Goal: Task Accomplishment & Management: Use online tool/utility

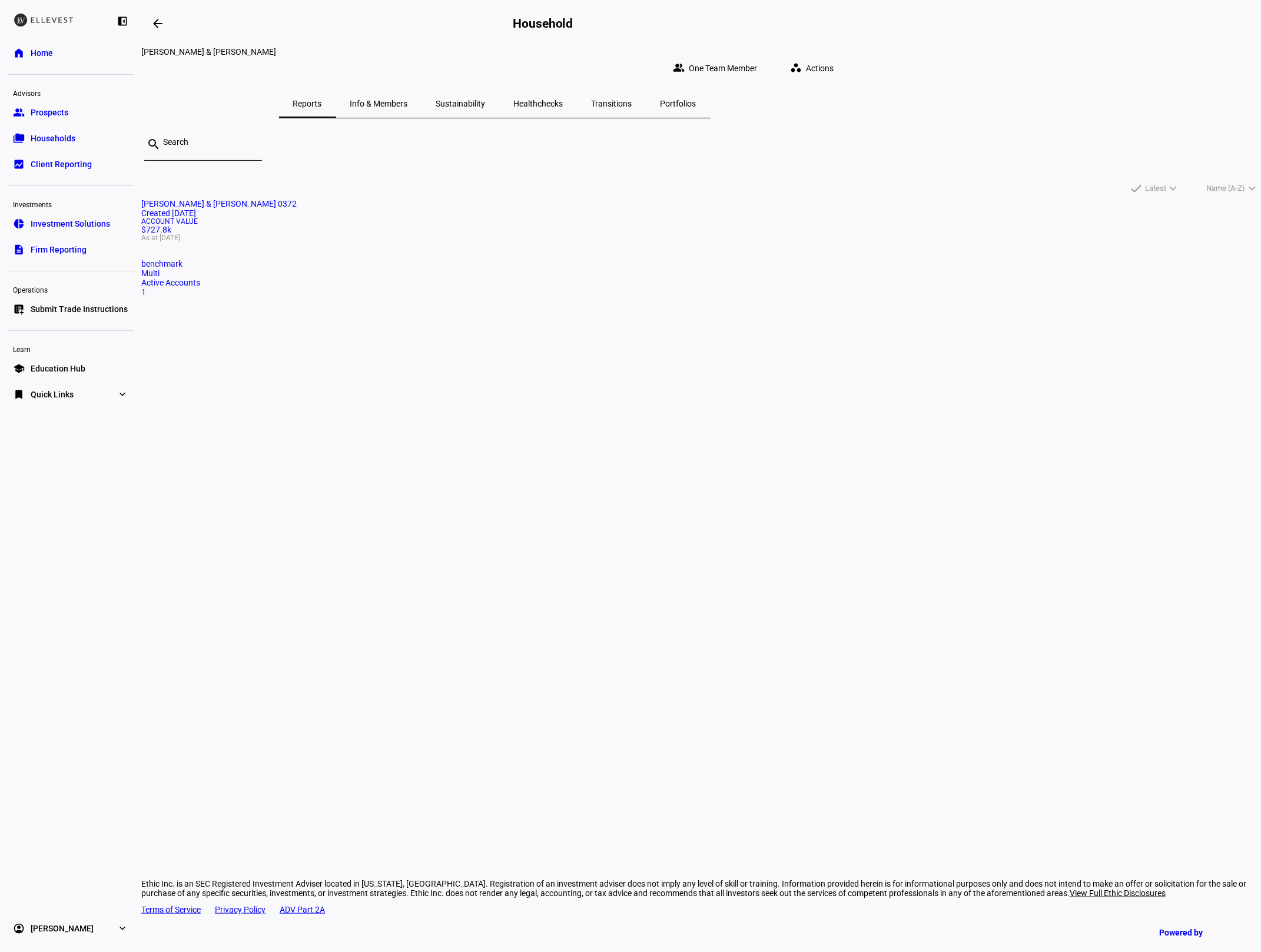
click at [60, 50] on link "home Home" at bounding box center [71, 53] width 127 height 24
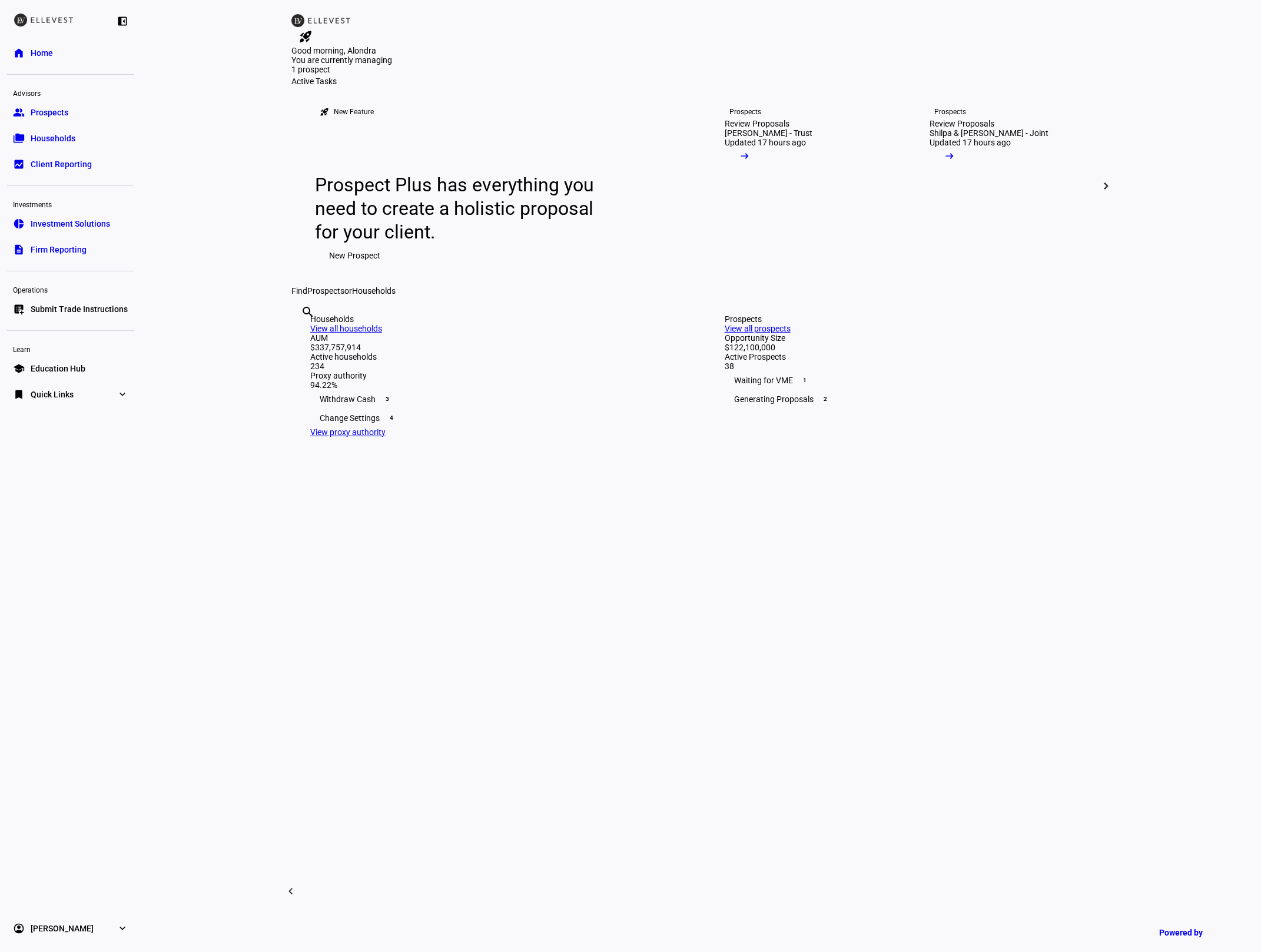
click at [303, 335] on input "text" at bounding box center [302, 328] width 2 height 14
type input "4355"
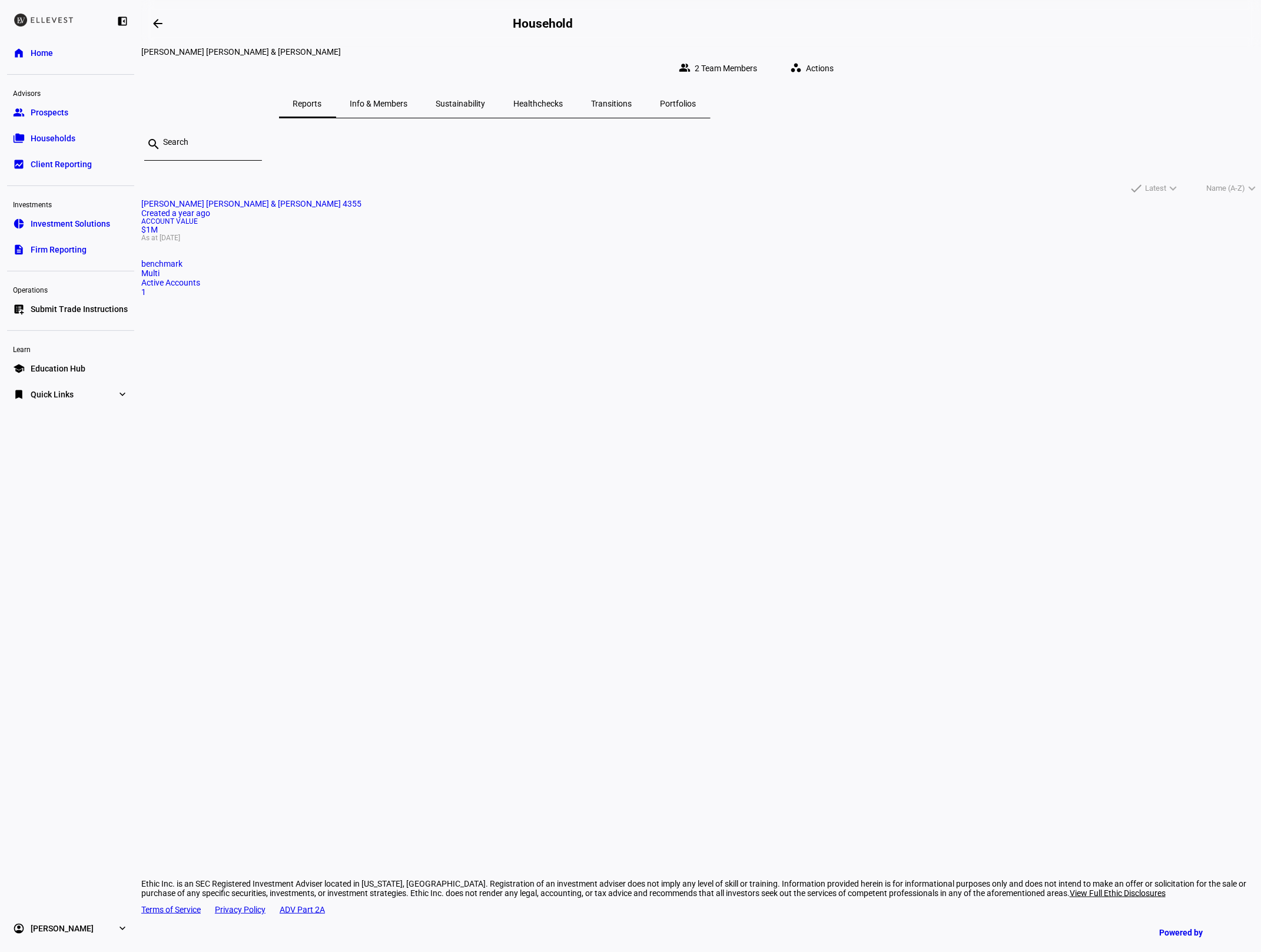
click at [439, 241] on div "Account Value $1M As at [DATE]" at bounding box center [701, 230] width 1120 height 24
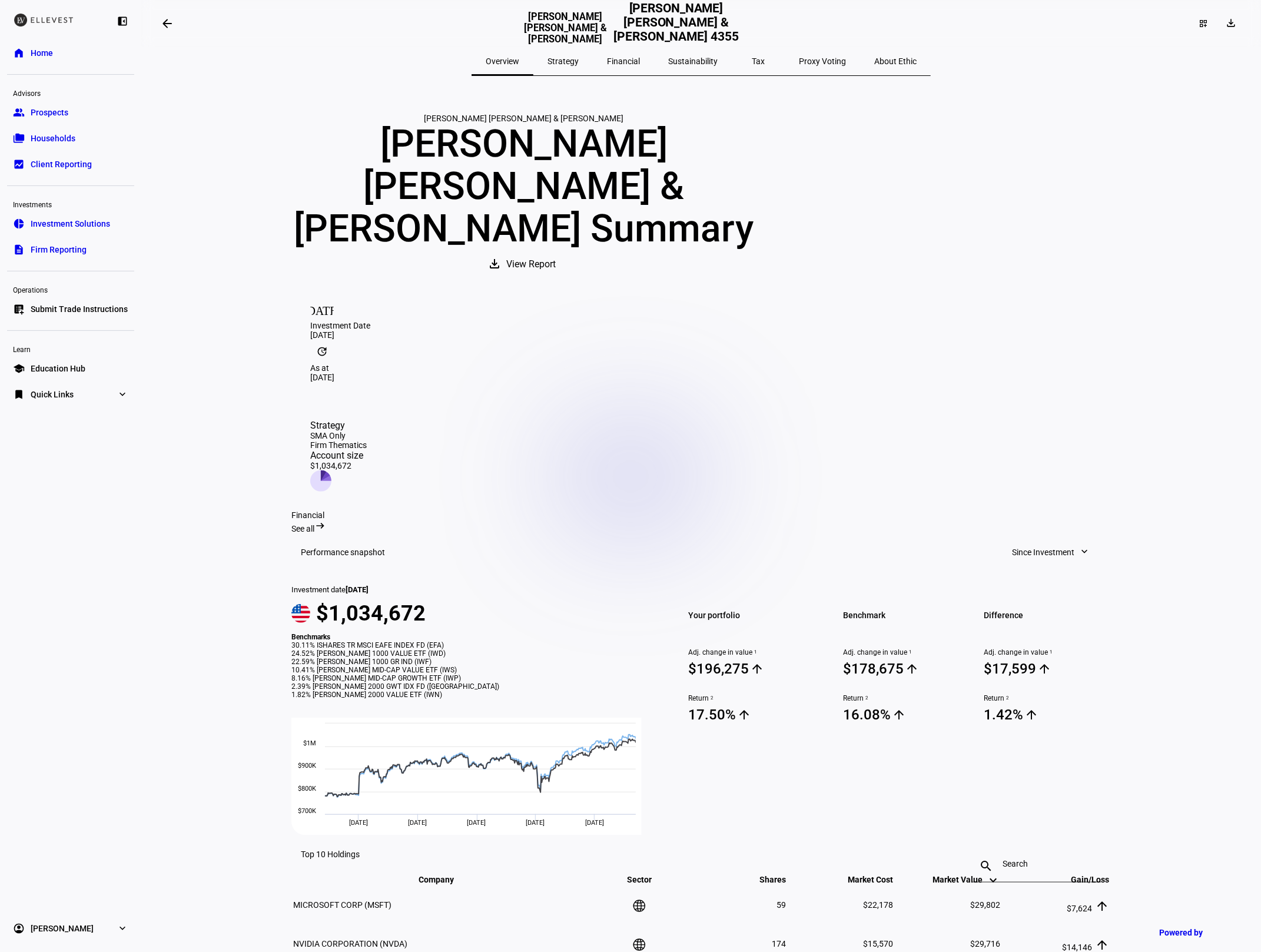
click at [57, 56] on link "home Home" at bounding box center [71, 53] width 127 height 24
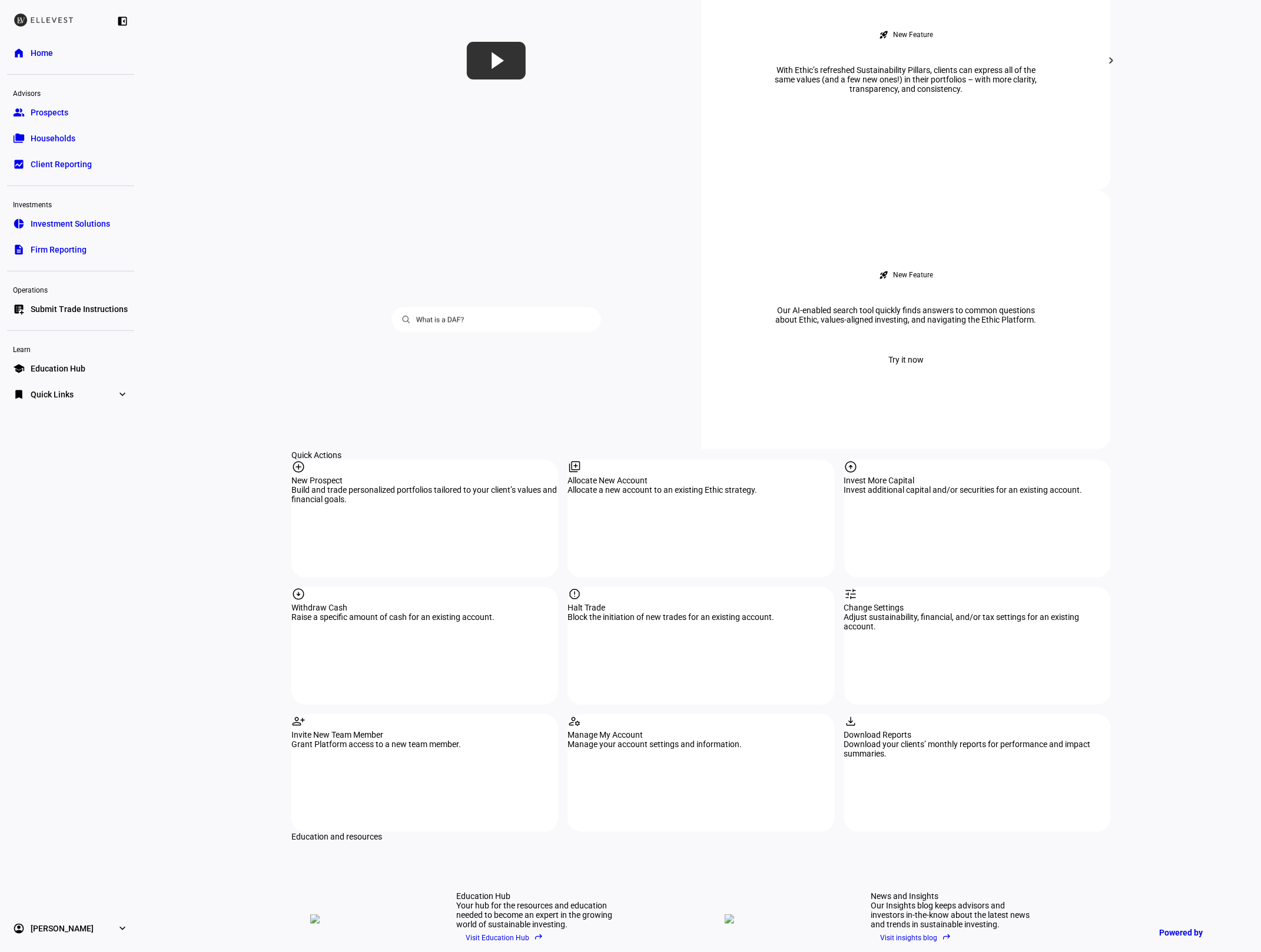
scroll to position [833, 0]
click at [642, 585] on div "report Halt Trade Block the initiation of new trades for an existing account." at bounding box center [701, 644] width 266 height 118
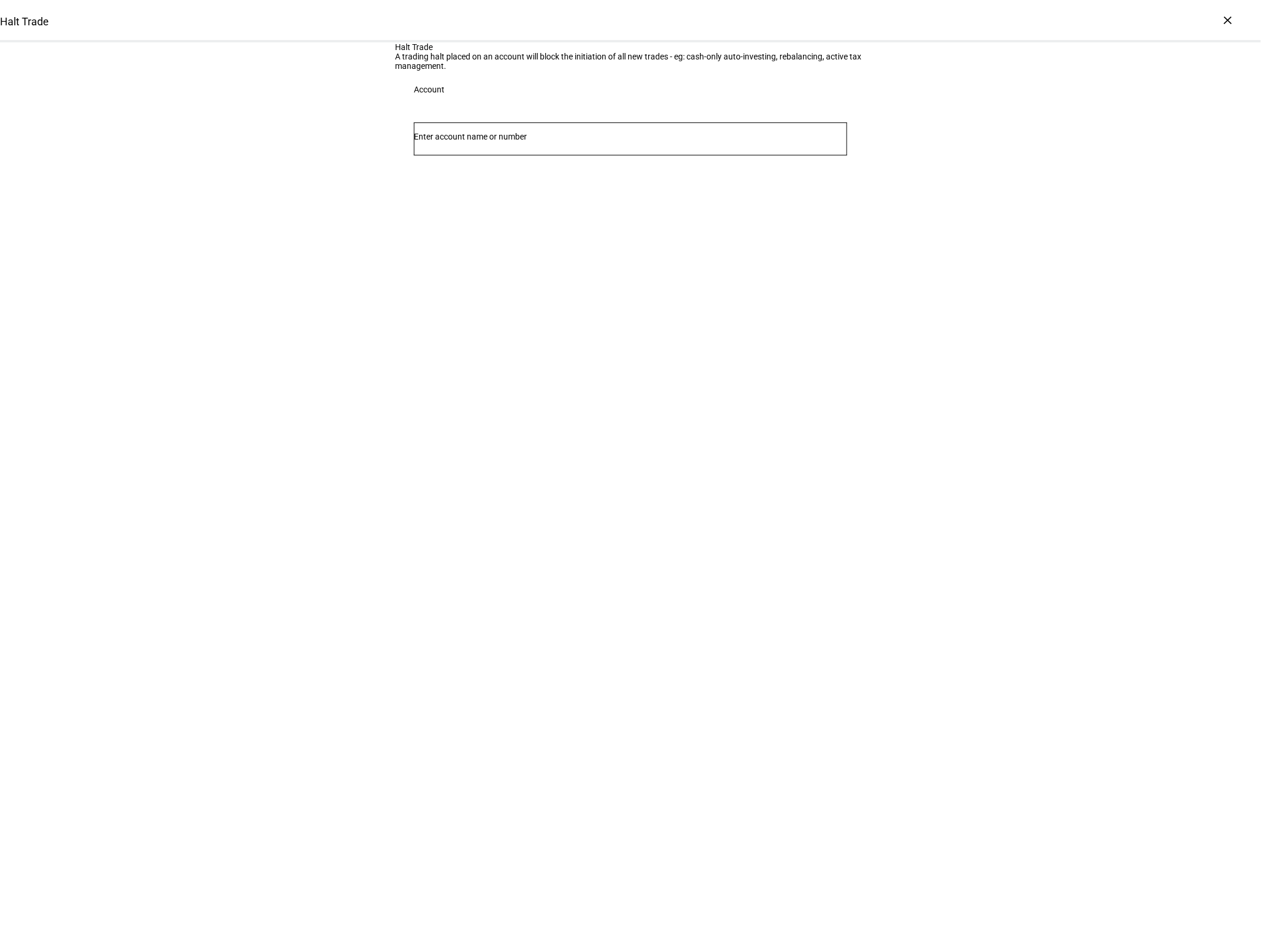
click at [487, 141] on input "Number" at bounding box center [630, 136] width 434 height 10
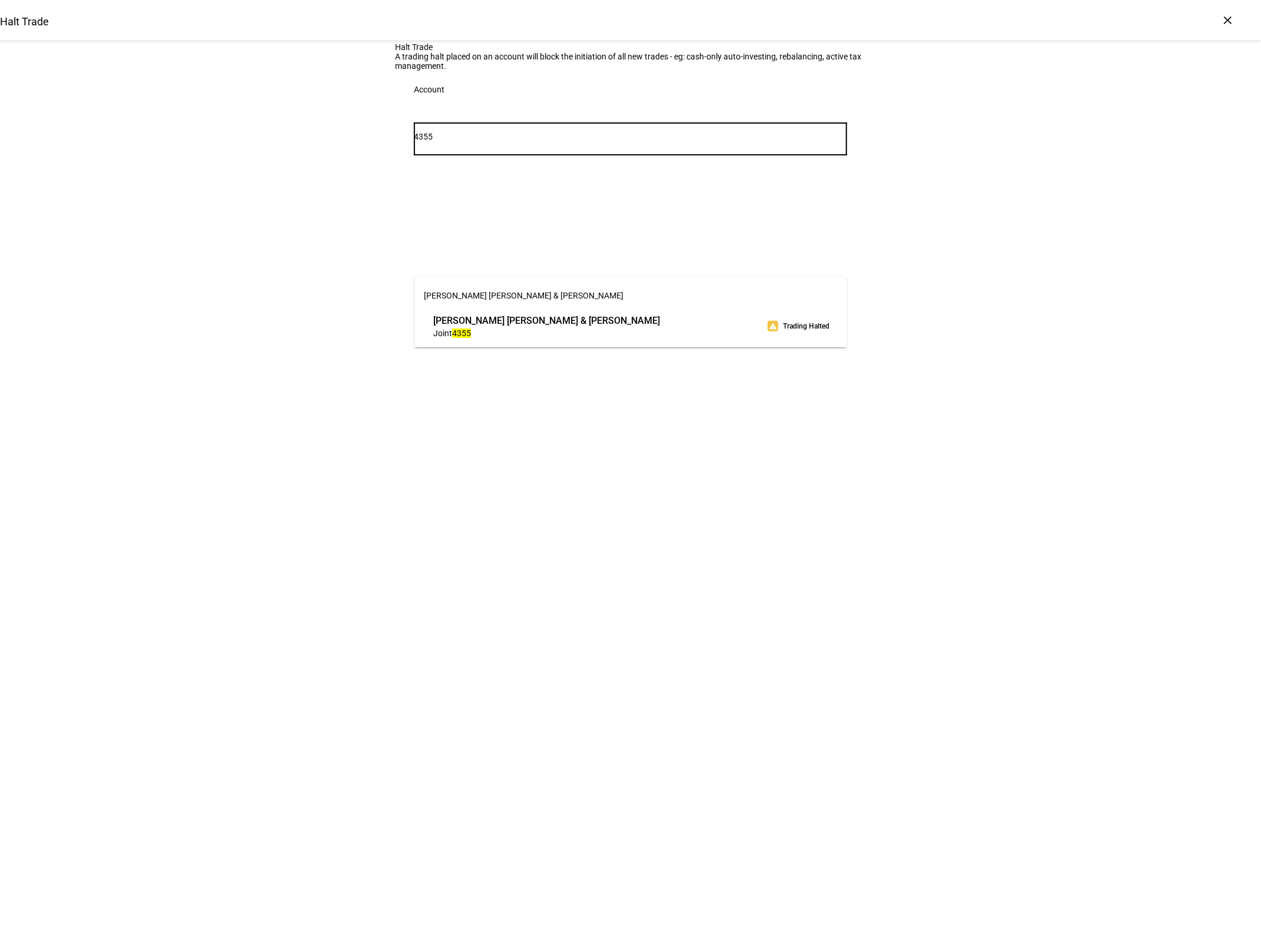
type input "4355"
click at [518, 323] on span "[PERSON_NAME] [PERSON_NAME] & [PERSON_NAME]" at bounding box center [547, 320] width 227 height 13
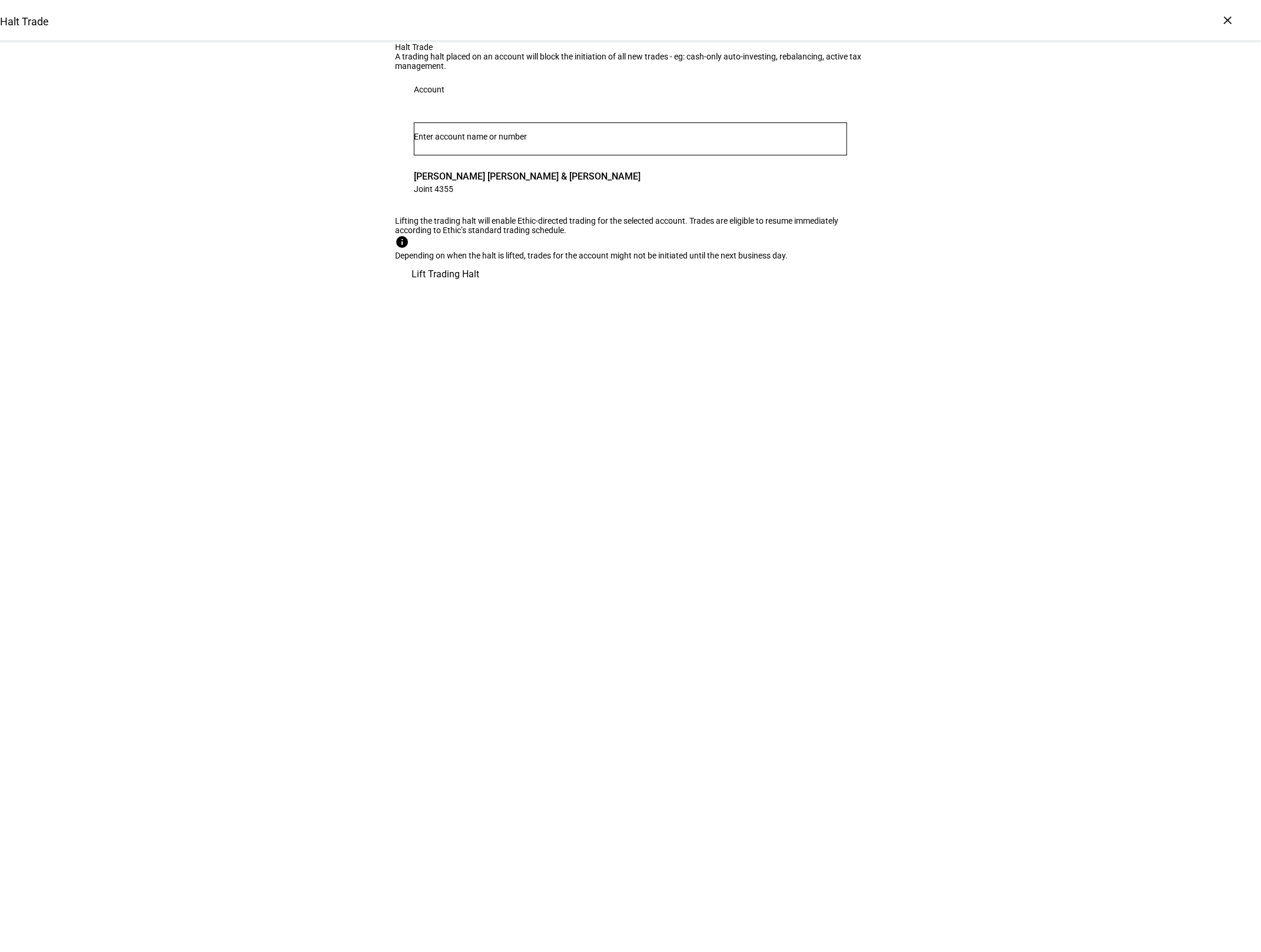
click at [479, 289] on span "Lift Trading Halt" at bounding box center [445, 274] width 68 height 28
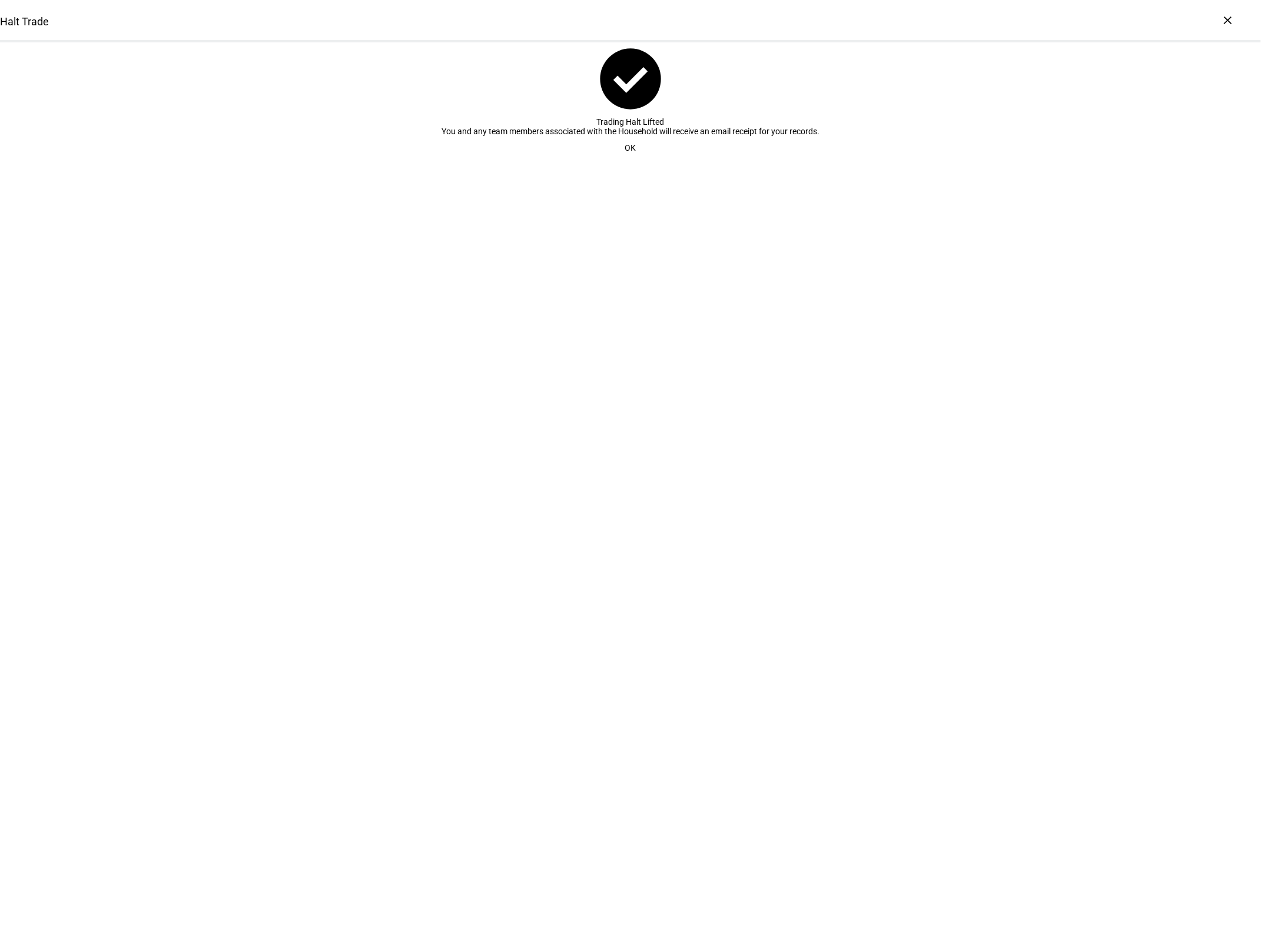
click at [638, 160] on span at bounding box center [631, 148] width 40 height 24
